Goal: Information Seeking & Learning: Learn about a topic

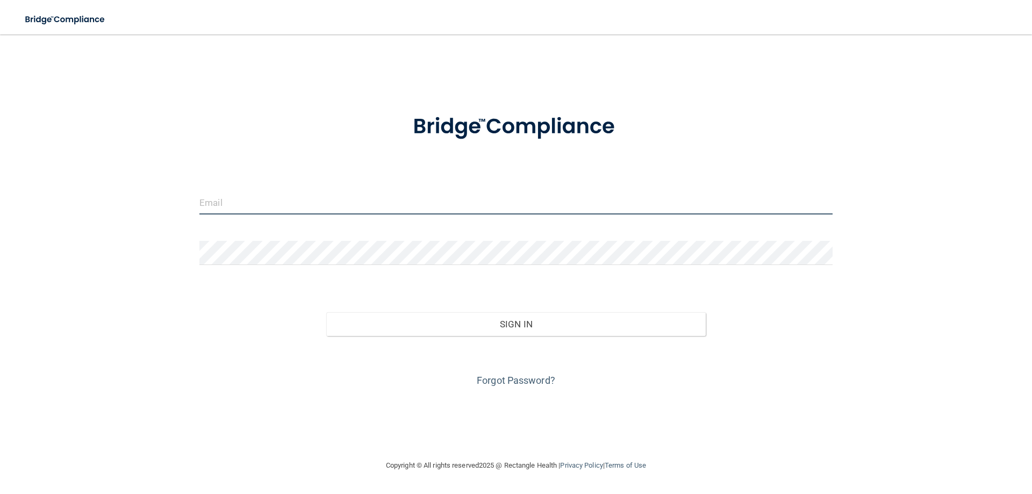
click at [281, 197] on input "email" at bounding box center [515, 202] width 633 height 24
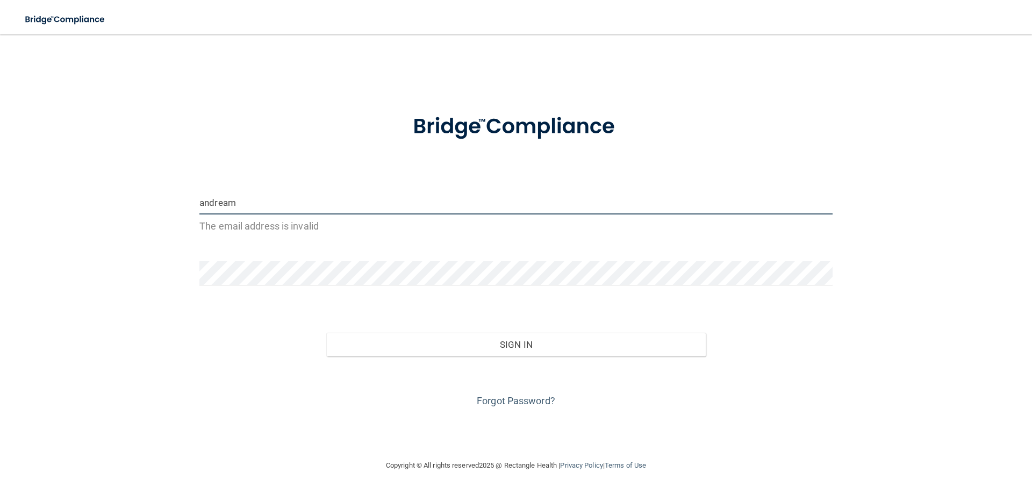
type input "[EMAIL_ADDRESS][DOMAIN_NAME]"
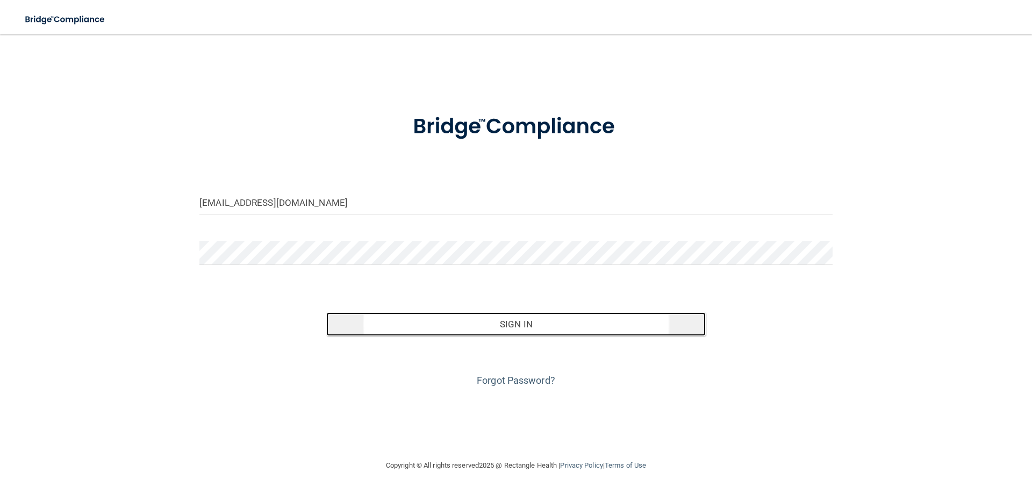
click at [489, 319] on button "Sign In" at bounding box center [516, 324] width 380 height 24
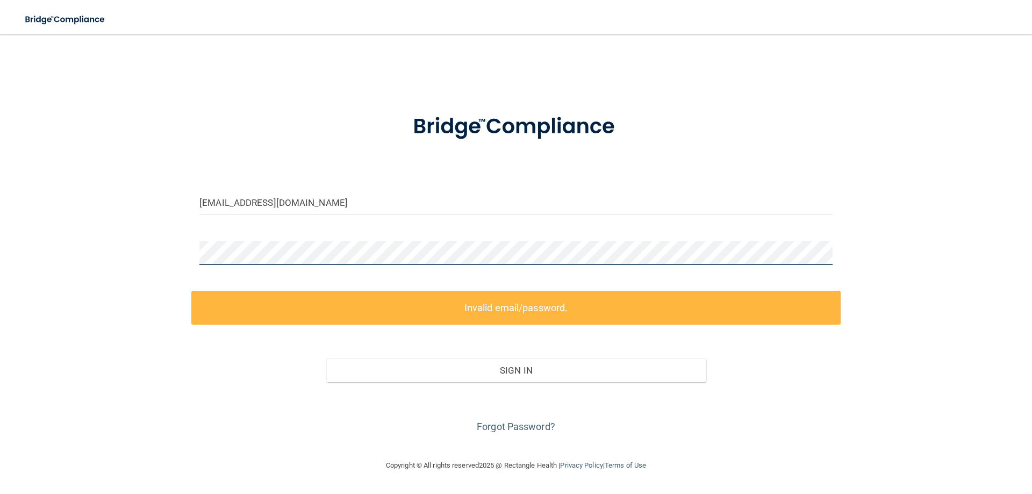
click at [196, 253] on div at bounding box center [516, 257] width 650 height 32
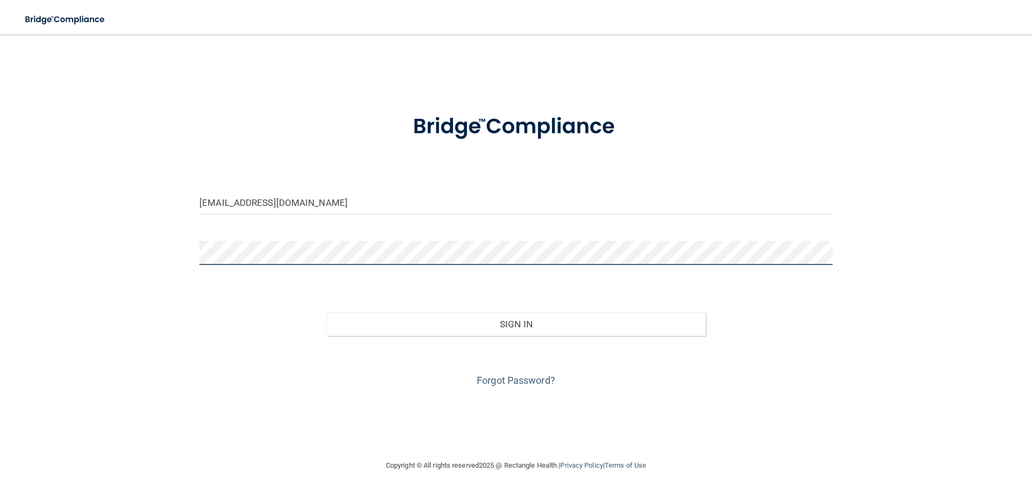
click at [326, 312] on button "Sign In" at bounding box center [516, 324] width 380 height 24
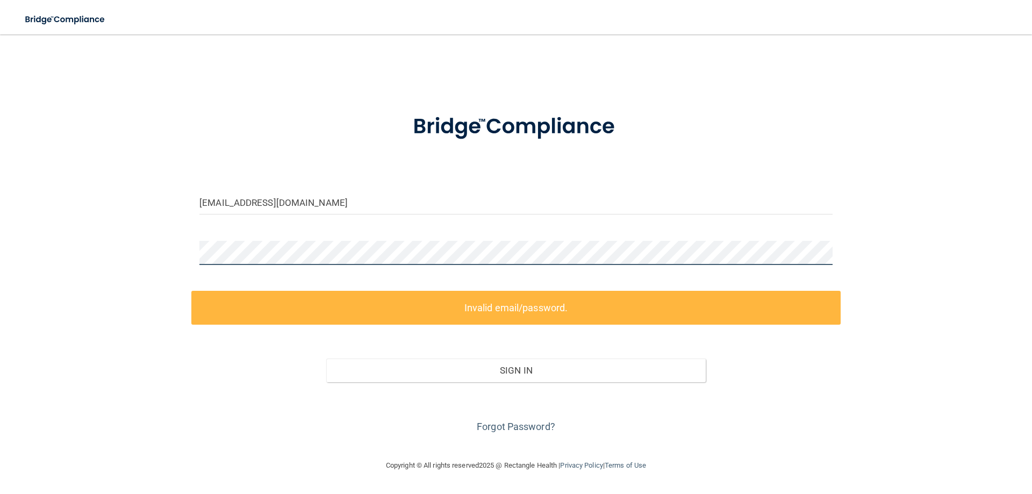
click at [75, 253] on div "[EMAIL_ADDRESS][DOMAIN_NAME] Invalid email/password. You don't have permission …" at bounding box center [516, 246] width 989 height 403
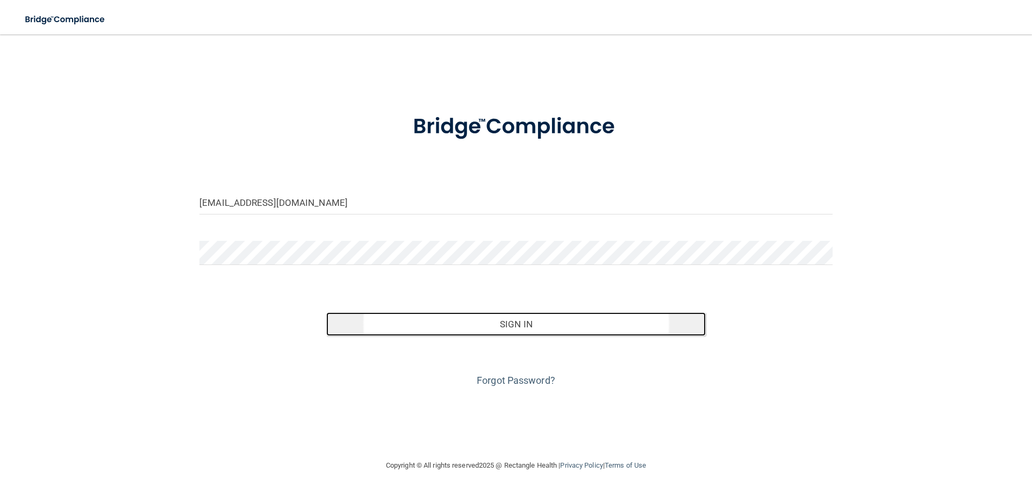
click at [537, 324] on button "Sign In" at bounding box center [516, 324] width 380 height 24
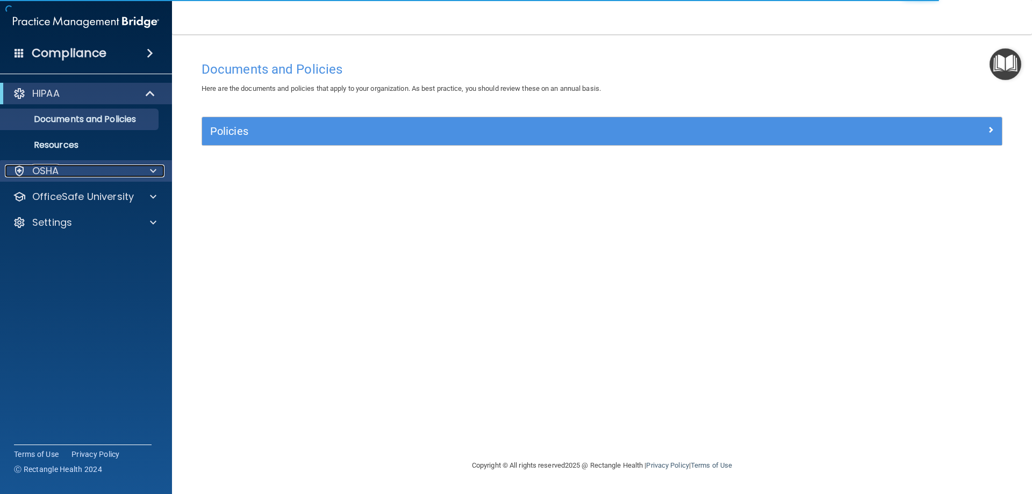
click at [82, 166] on div "OSHA" at bounding box center [71, 171] width 133 height 13
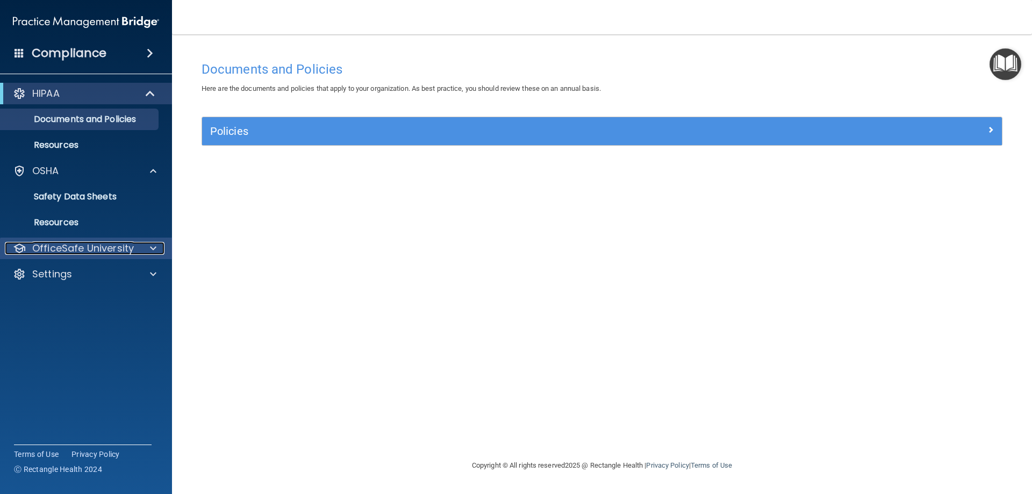
click at [85, 243] on p "OfficeSafe University" at bounding box center [83, 248] width 102 height 13
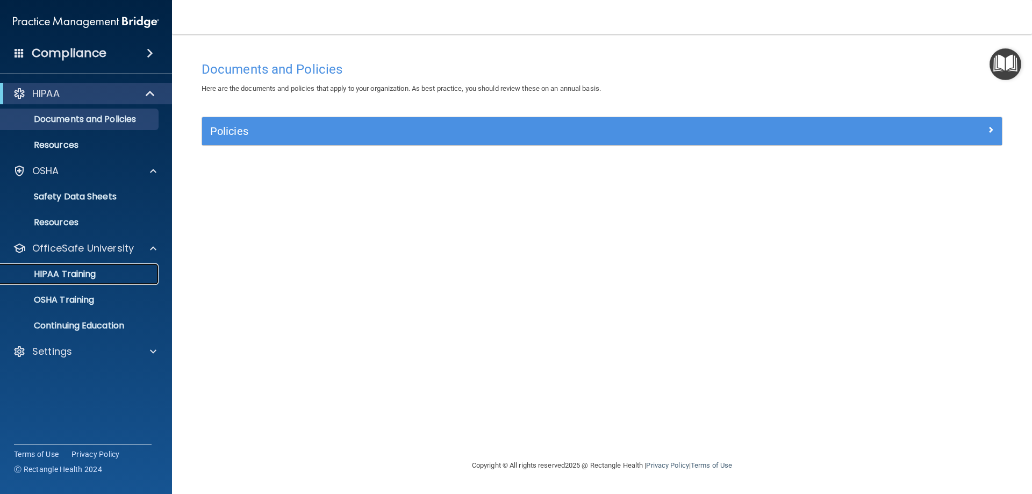
click at [80, 269] on p "HIPAA Training" at bounding box center [51, 274] width 89 height 11
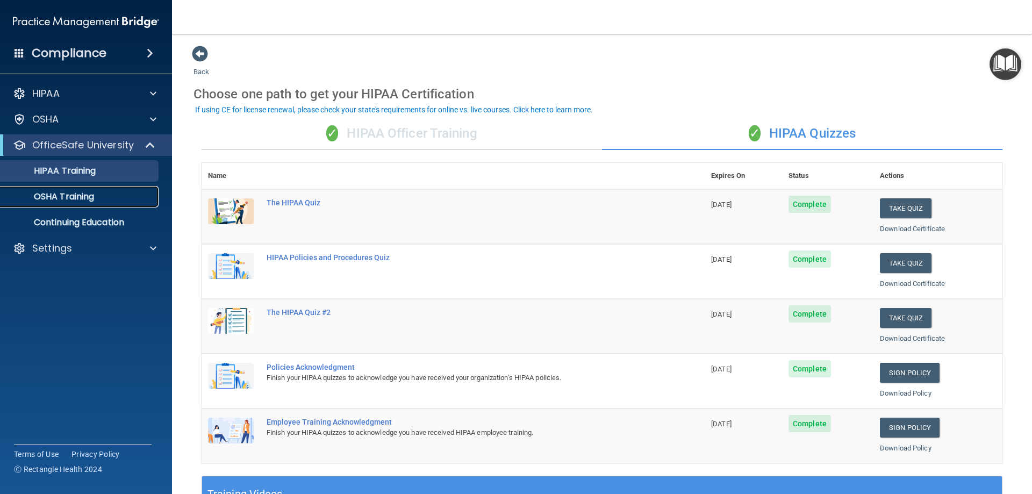
click at [75, 200] on p "OSHA Training" at bounding box center [50, 196] width 87 height 11
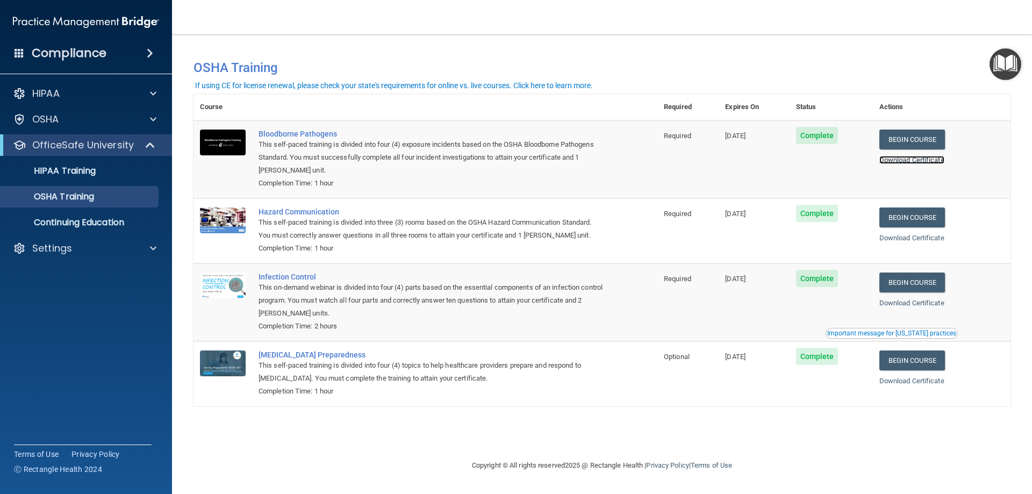
click at [923, 159] on link "Download Certificate" at bounding box center [912, 160] width 65 height 8
click at [903, 238] on link "Download Certificate" at bounding box center [912, 238] width 65 height 8
click at [931, 303] on link "Download Certificate" at bounding box center [912, 303] width 65 height 8
click at [912, 381] on link "Download Certificate" at bounding box center [912, 381] width 65 height 8
click at [59, 170] on p "HIPAA Training" at bounding box center [51, 171] width 89 height 11
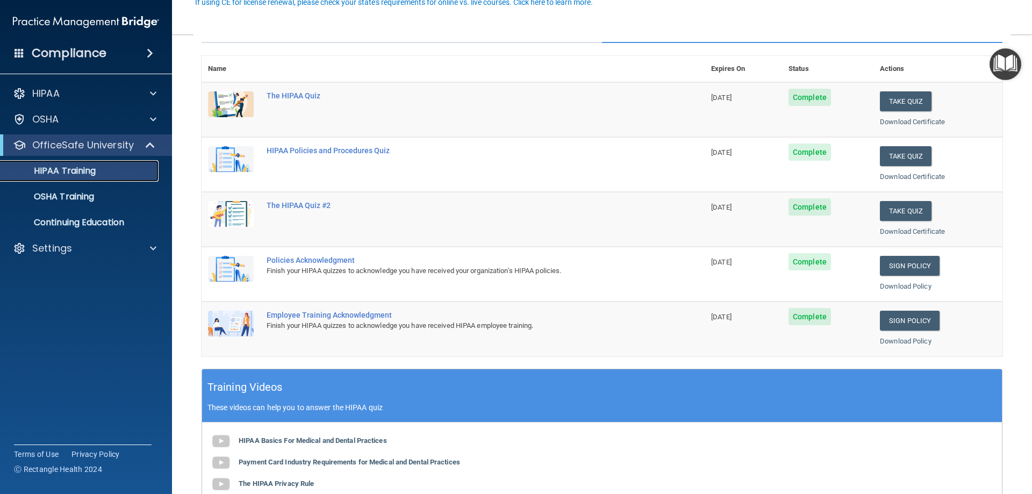
scroll to position [108, 0]
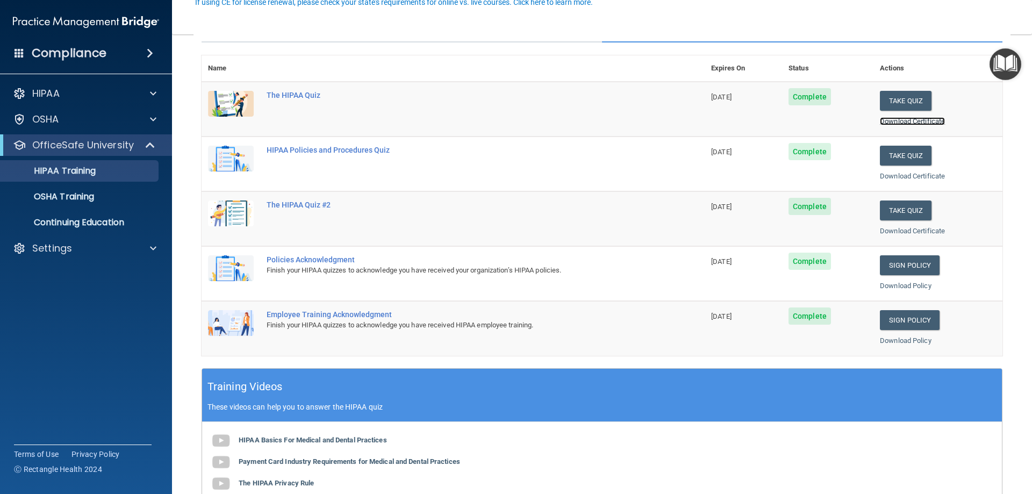
click at [922, 122] on link "Download Certificate" at bounding box center [912, 121] width 65 height 8
click at [917, 174] on link "Download Certificate" at bounding box center [912, 176] width 65 height 8
click at [907, 232] on link "Download Certificate" at bounding box center [912, 231] width 65 height 8
click at [918, 266] on link "Sign Policy" at bounding box center [910, 265] width 60 height 20
click at [67, 198] on p "OSHA Training" at bounding box center [50, 196] width 87 height 11
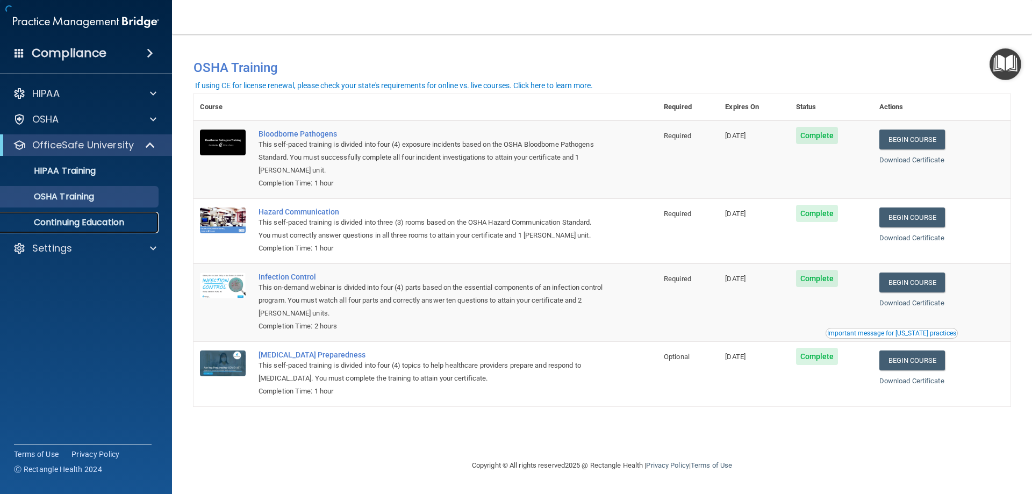
click at [82, 221] on p "Continuing Education" at bounding box center [80, 222] width 147 height 11
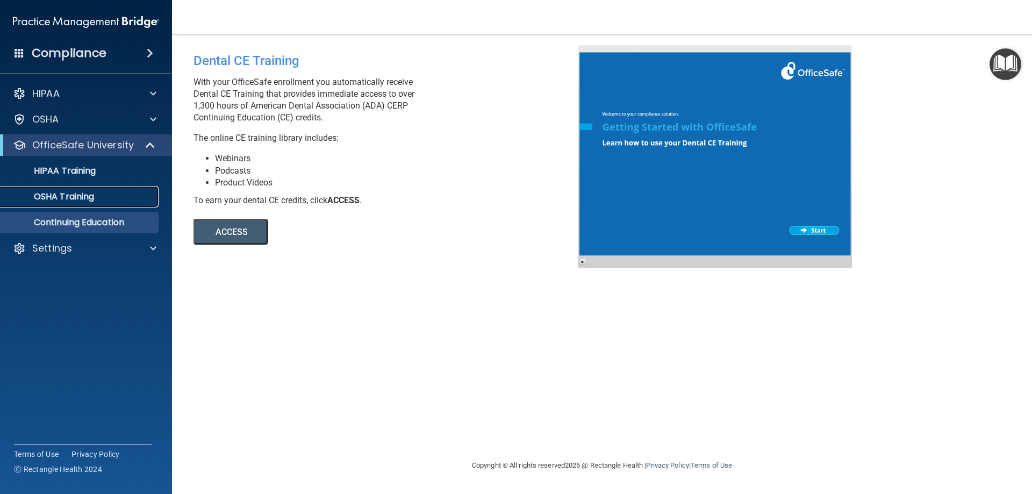
click at [56, 194] on p "OSHA Training" at bounding box center [50, 196] width 87 height 11
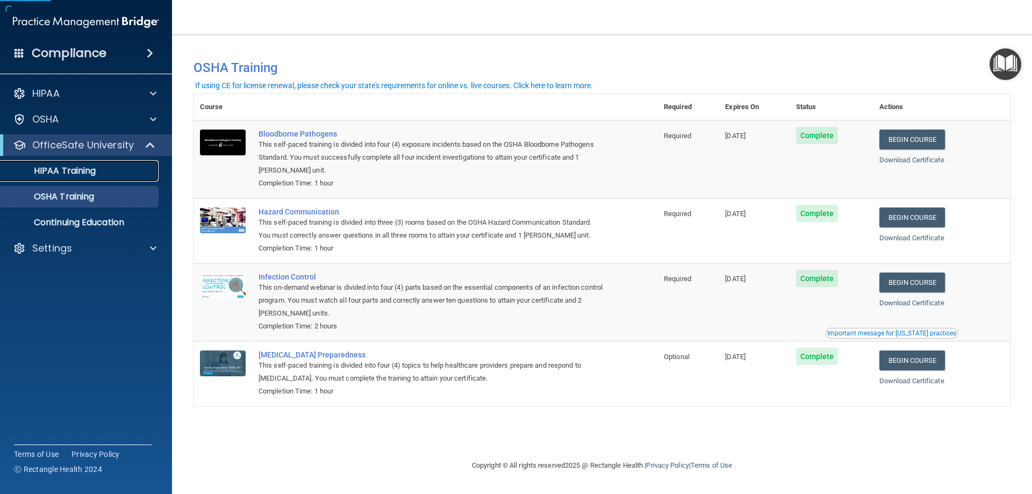
click at [70, 176] on p "HIPAA Training" at bounding box center [51, 171] width 89 height 11
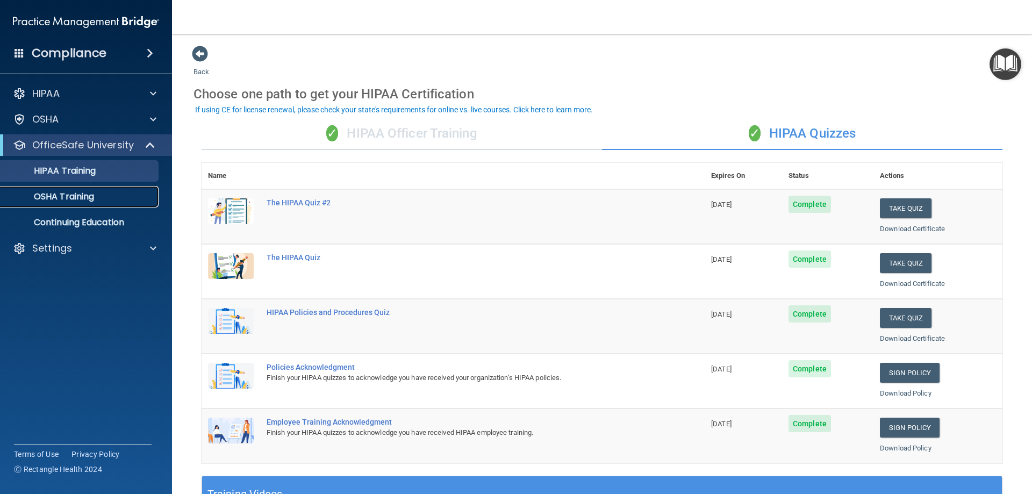
click at [62, 193] on p "OSHA Training" at bounding box center [50, 196] width 87 height 11
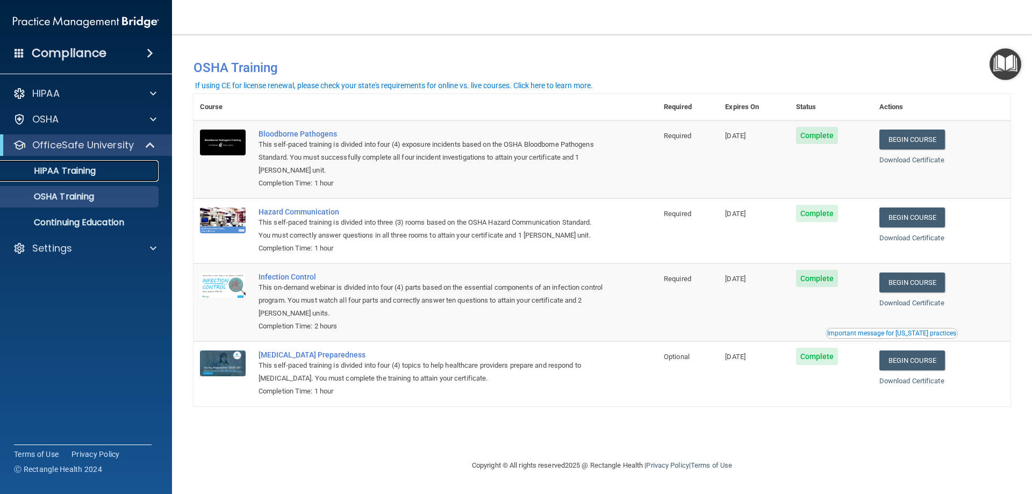
click at [72, 178] on link "HIPAA Training" at bounding box center [73, 171] width 169 height 22
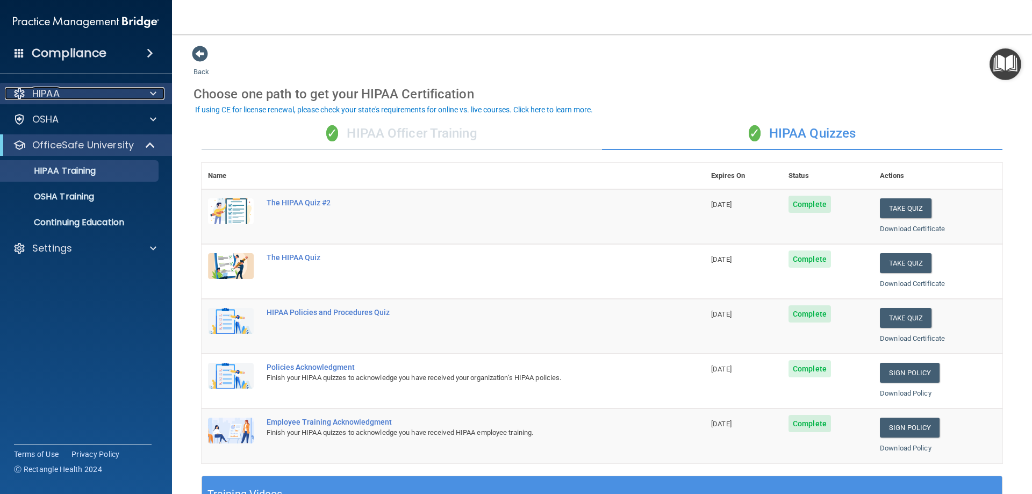
click at [54, 99] on p "HIPAA" at bounding box center [45, 93] width 27 height 13
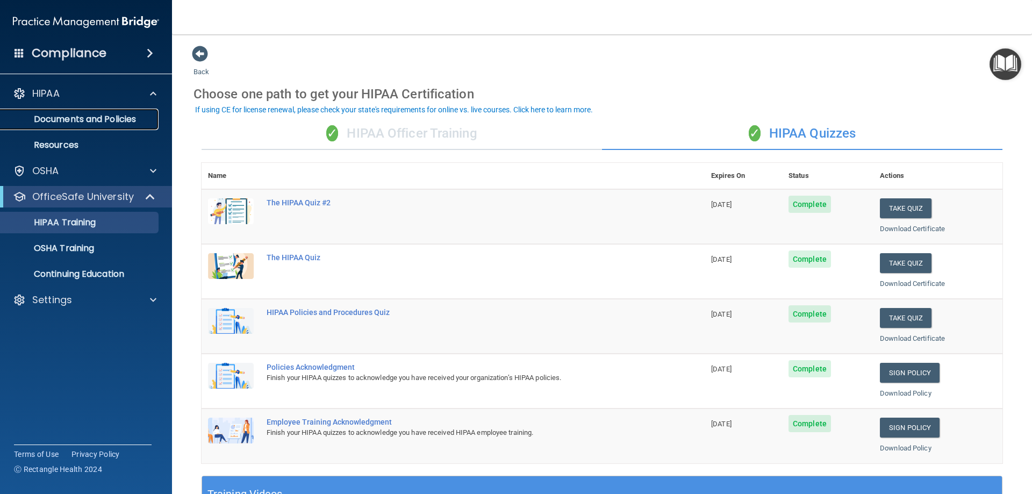
click at [55, 119] on p "Documents and Policies" at bounding box center [80, 119] width 147 height 11
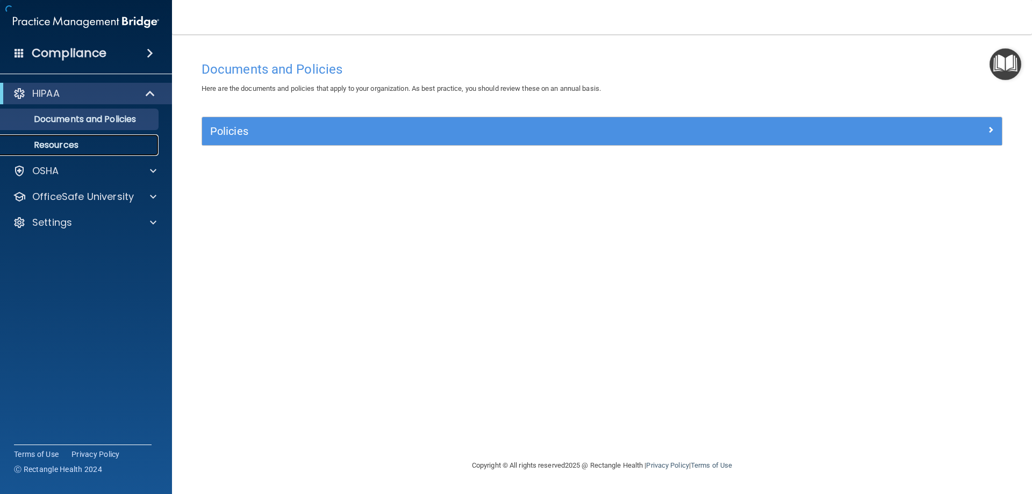
click at [52, 150] on p "Resources" at bounding box center [80, 145] width 147 height 11
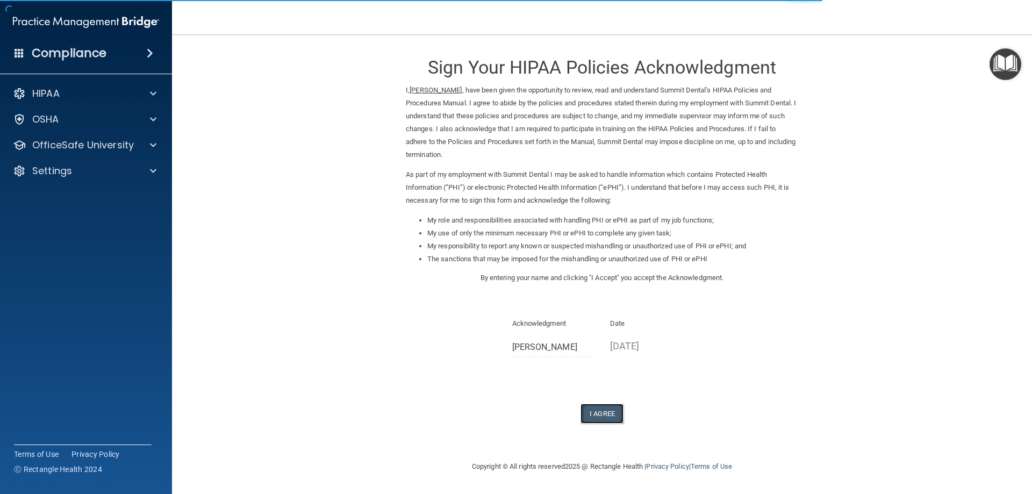
click at [605, 415] on button "I Agree" at bounding box center [602, 414] width 43 height 20
click at [611, 411] on button "I Agree" at bounding box center [602, 414] width 43 height 20
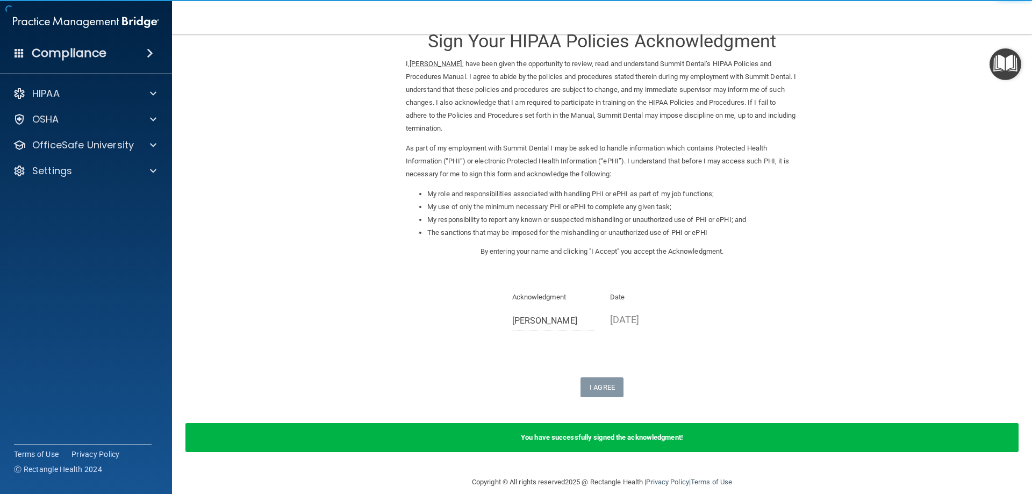
scroll to position [40, 0]
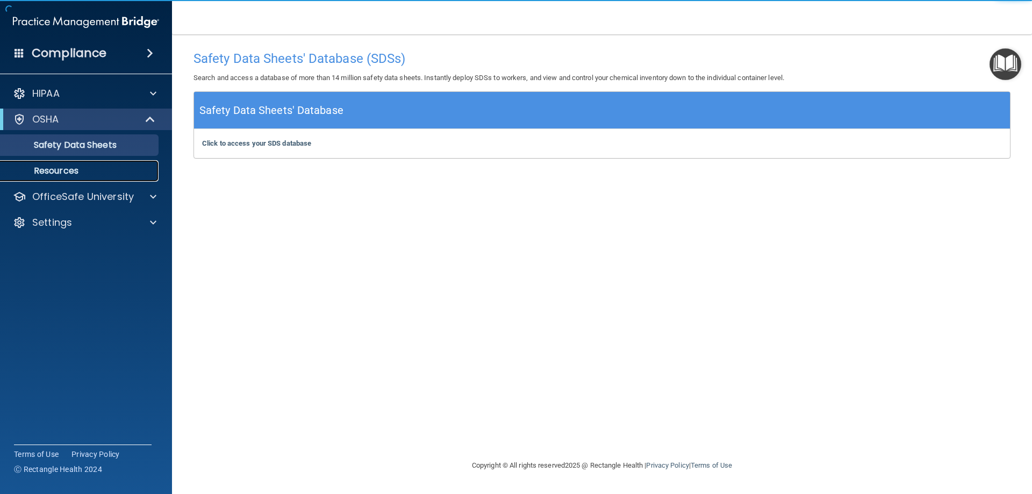
click at [56, 180] on link "Resources" at bounding box center [73, 171] width 169 height 22
